Goal: Transaction & Acquisition: Purchase product/service

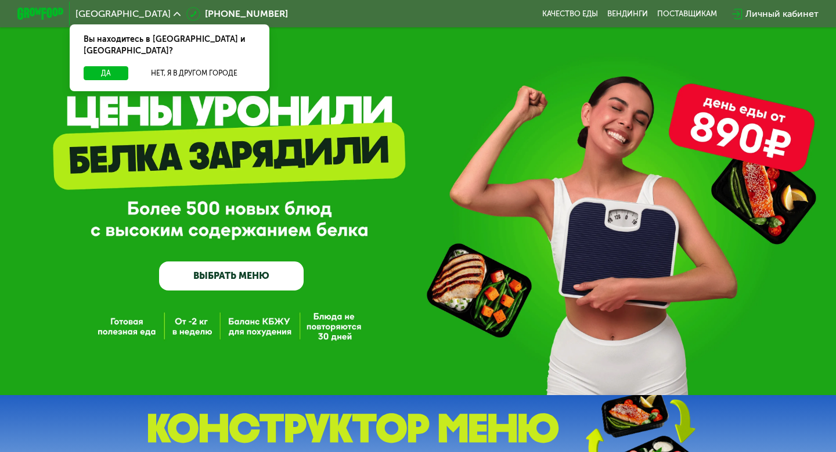
scroll to position [19, 0]
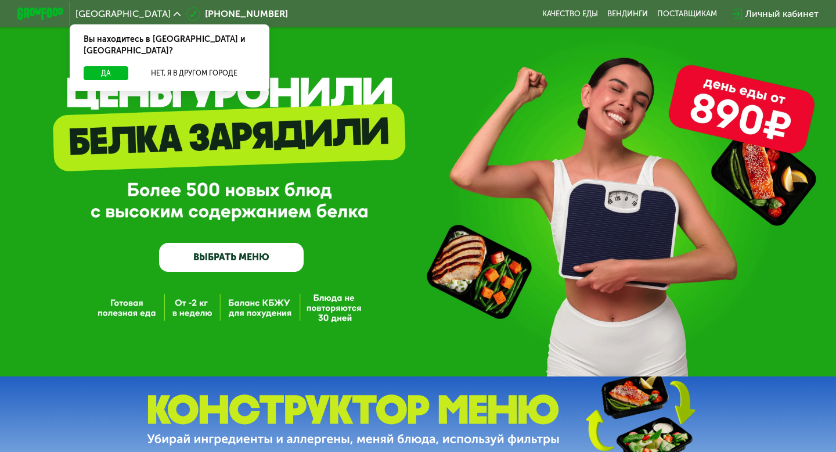
click at [269, 257] on link "ВЫБРАТЬ МЕНЮ" at bounding box center [231, 257] width 145 height 29
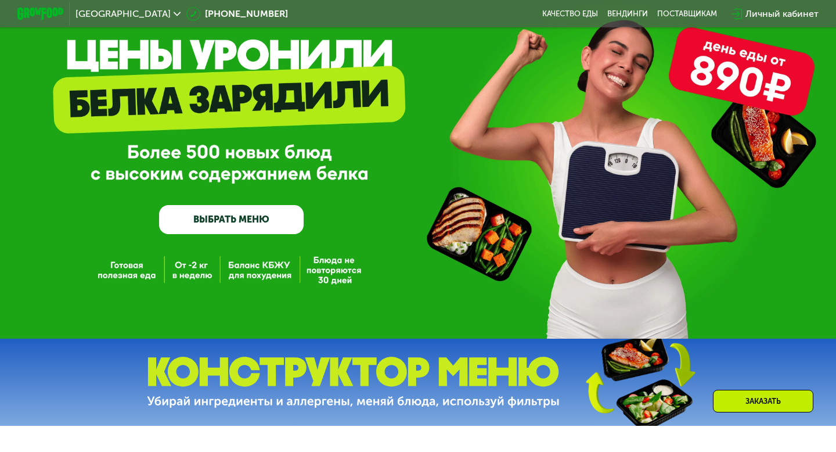
scroll to position [78, 0]
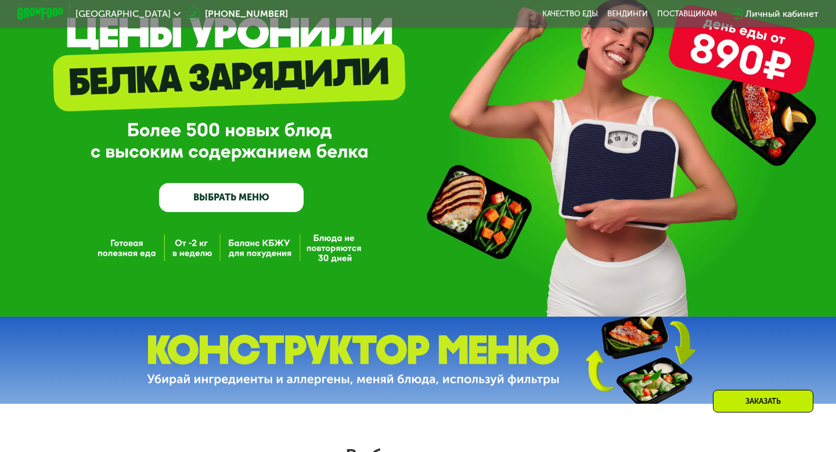
click at [240, 203] on link "ВЫБРАТЬ МЕНЮ" at bounding box center [231, 197] width 145 height 29
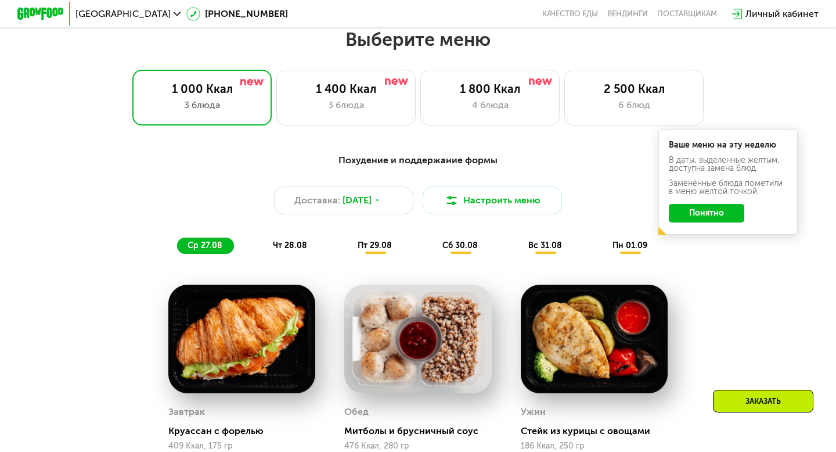
scroll to position [495, 0]
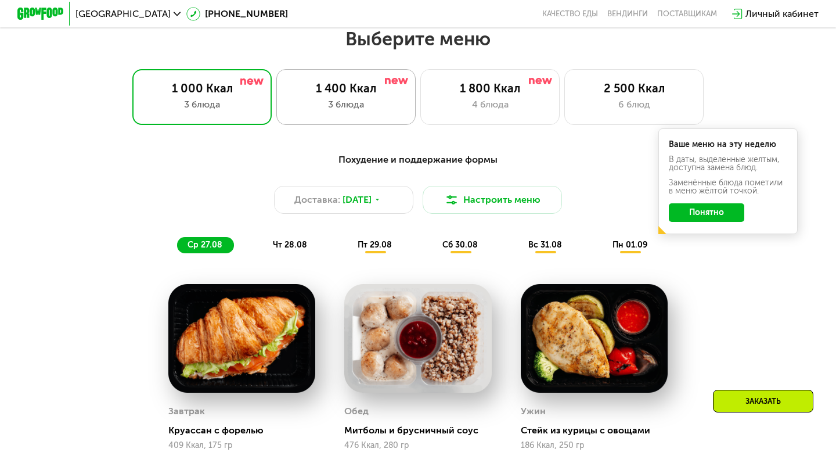
click at [333, 98] on div "3 блюда" at bounding box center [345, 105] width 115 height 14
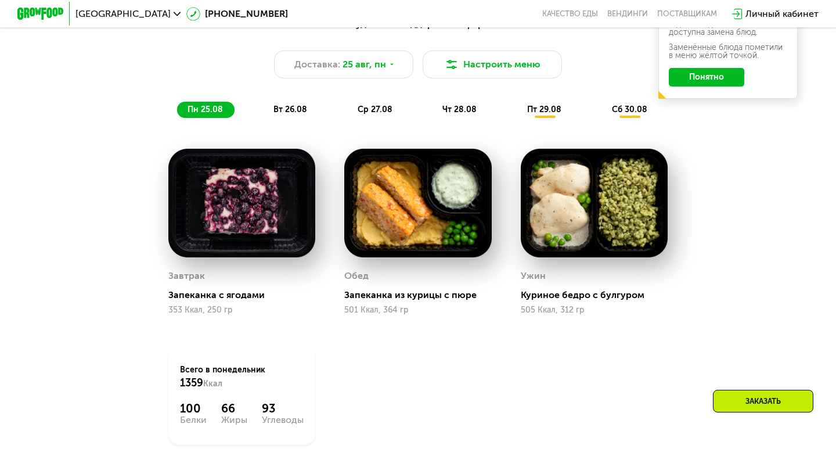
scroll to position [633, 0]
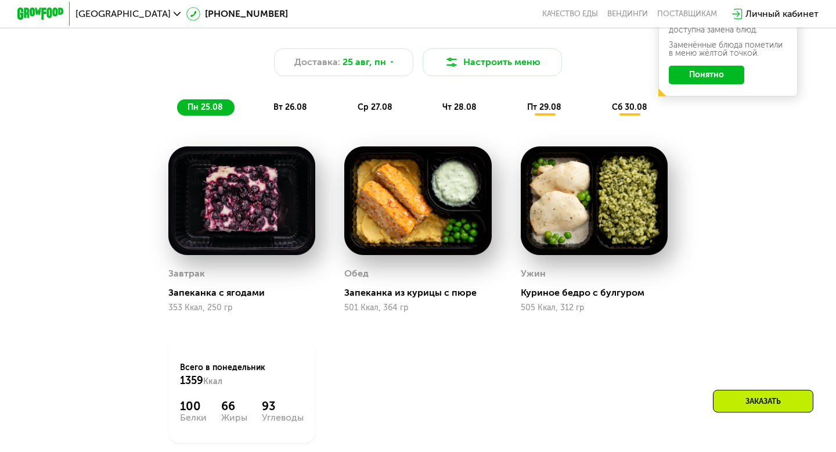
click at [288, 107] on span "вт 26.08" at bounding box center [290, 107] width 34 height 10
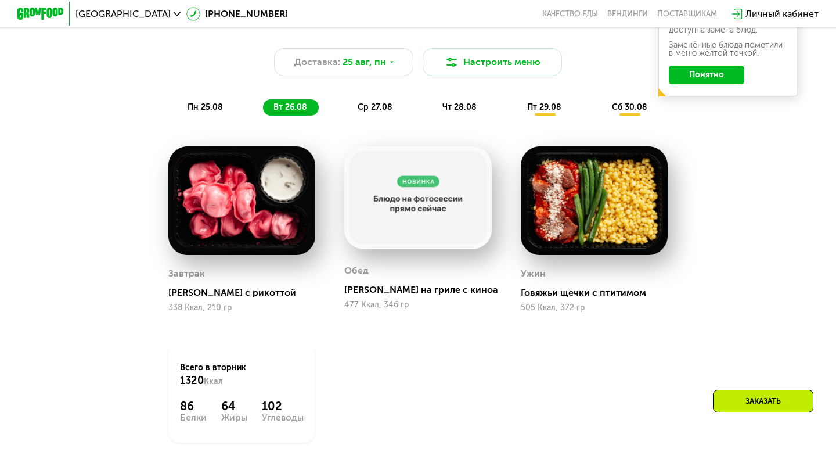
click at [372, 106] on span "ср 27.08" at bounding box center [375, 107] width 35 height 10
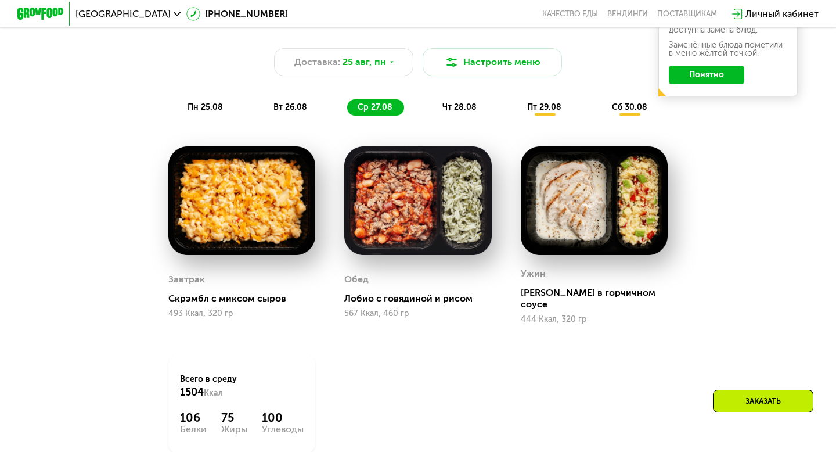
click at [517, 112] on div "чт 28.08" at bounding box center [545, 107] width 56 height 16
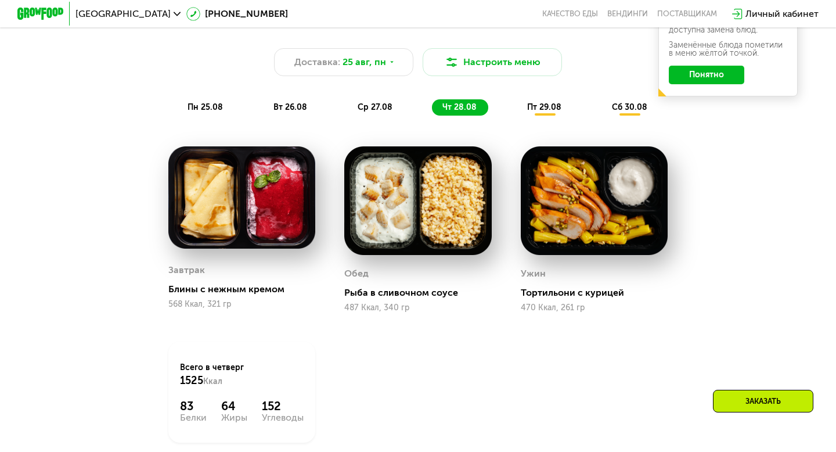
click at [536, 104] on span "пт 29.08" at bounding box center [544, 107] width 34 height 10
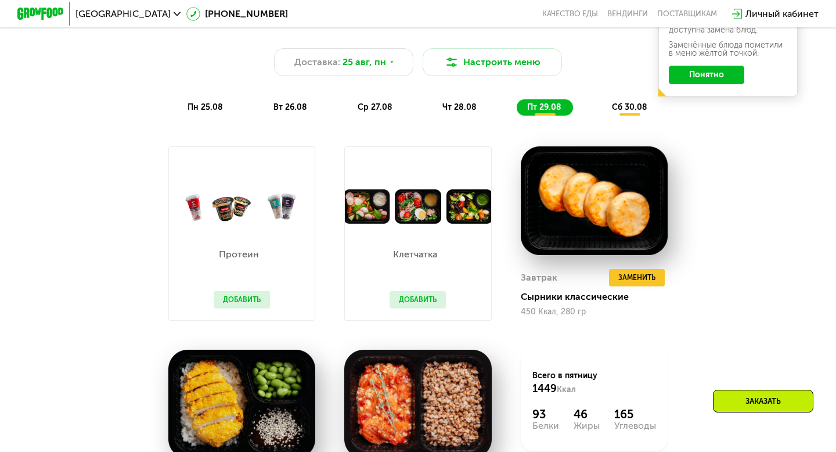
click at [625, 99] on div "сб 30.08" at bounding box center [629, 107] width 57 height 16
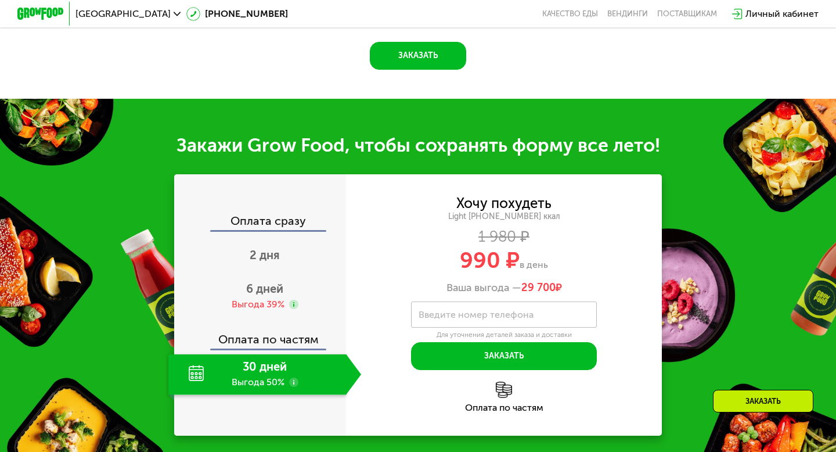
scroll to position [1135, 0]
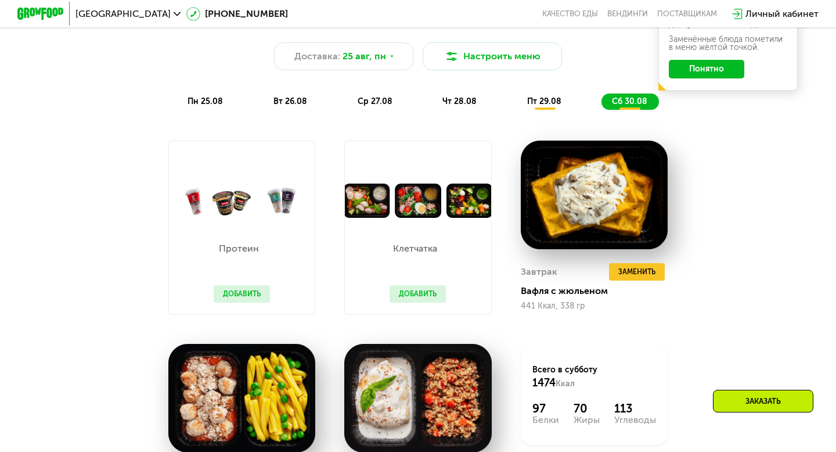
click at [270, 192] on img at bounding box center [242, 200] width 146 height 34
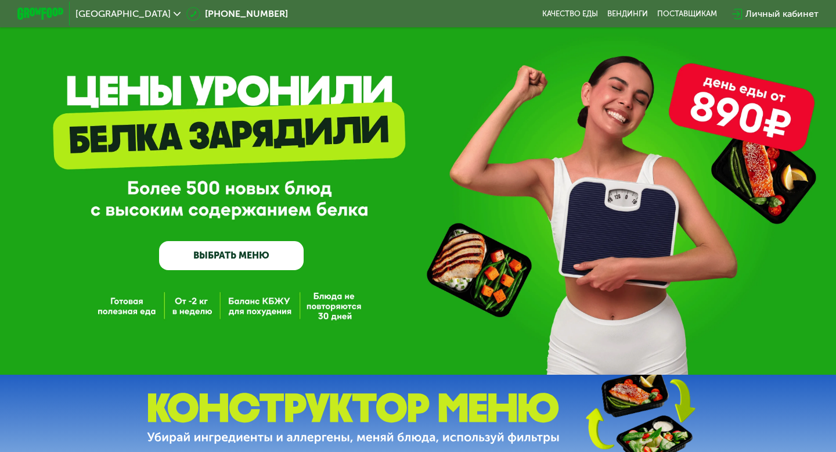
scroll to position [0, 0]
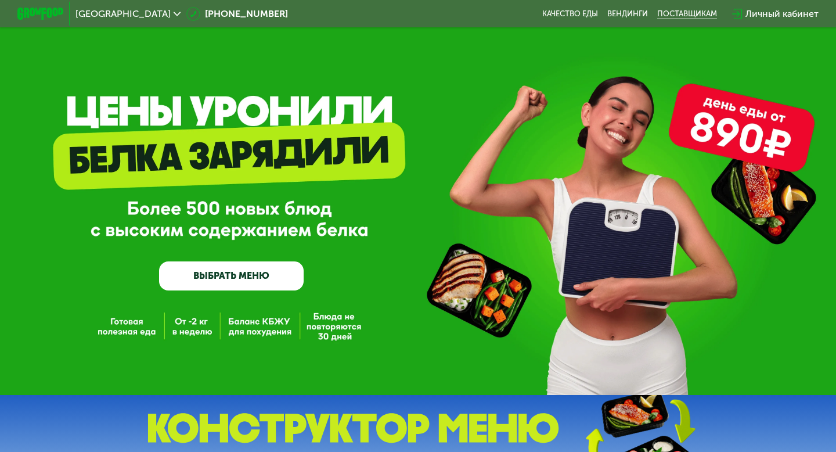
click at [685, 9] on div "поставщикам" at bounding box center [687, 13] width 60 height 9
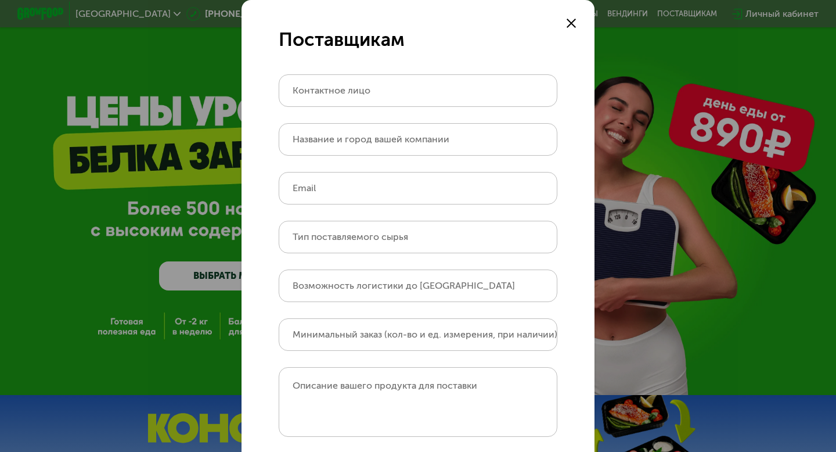
click at [576, 26] on div at bounding box center [571, 23] width 14 height 14
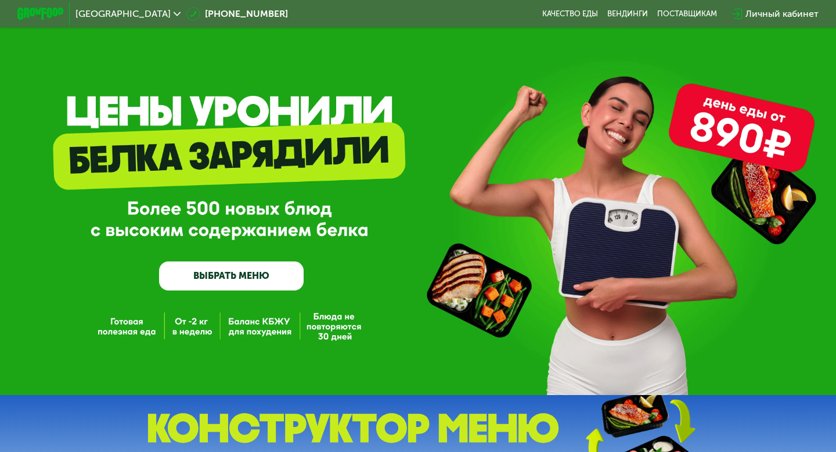
click at [568, 19] on div "Москва [PHONE_NUMBER] Качество еды [PERSON_NAME] поставщикам Личный кабинет" at bounding box center [418, 14] width 813 height 26
click at [562, 15] on link "Качество еды" at bounding box center [570, 13] width 56 height 9
